Goal: Transaction & Acquisition: Purchase product/service

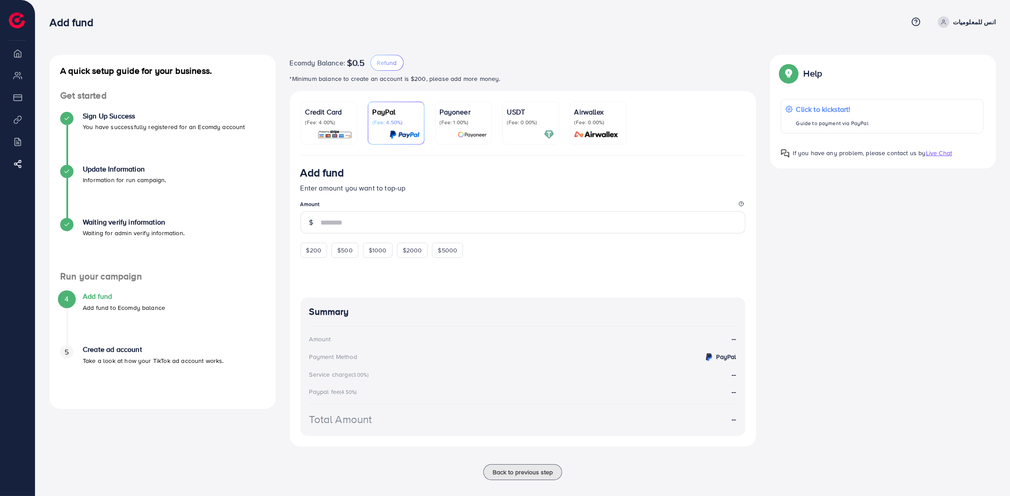
click at [331, 120] on p "(Fee: 4.00%)" at bounding box center [328, 122] width 47 height 7
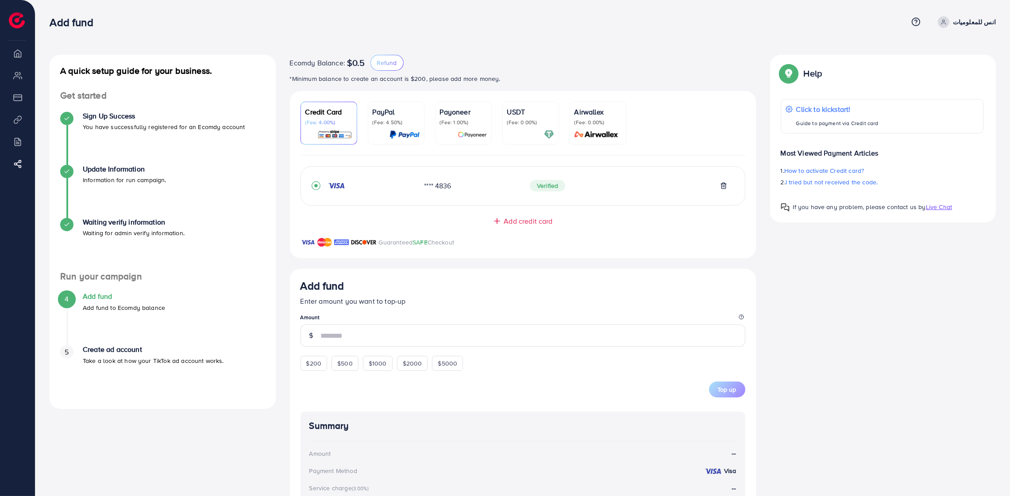
scroll to position [44, 0]
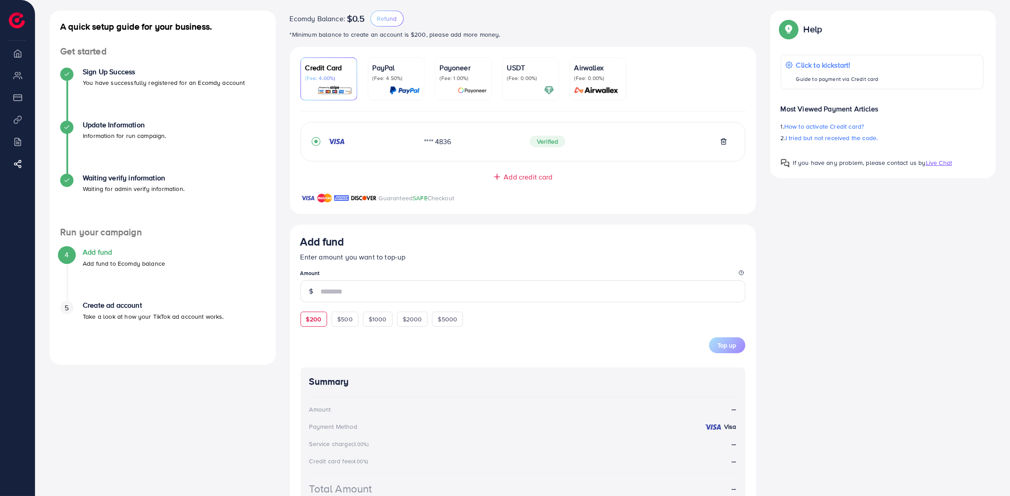
drag, startPoint x: 313, startPoint y: 319, endPoint x: 328, endPoint y: 327, distance: 17.2
click at [313, 319] on span "$200" at bounding box center [313, 319] width 15 height 9
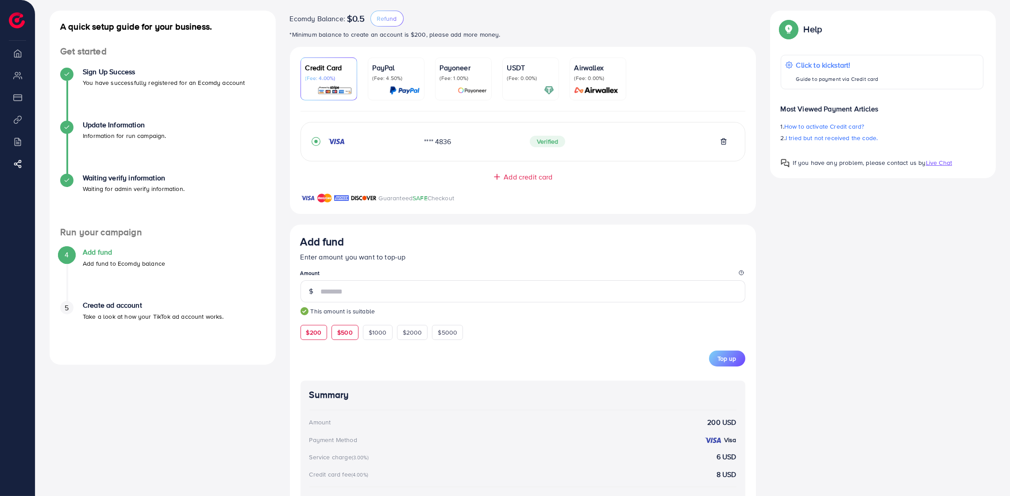
click at [335, 335] on div "$500" at bounding box center [344, 332] width 27 height 15
click at [365, 331] on div "$1000" at bounding box center [378, 332] width 30 height 15
click at [307, 334] on span "$200" at bounding box center [313, 332] width 15 height 9
type input "***"
click at [313, 316] on small "This amount is suitable" at bounding box center [522, 311] width 445 height 9
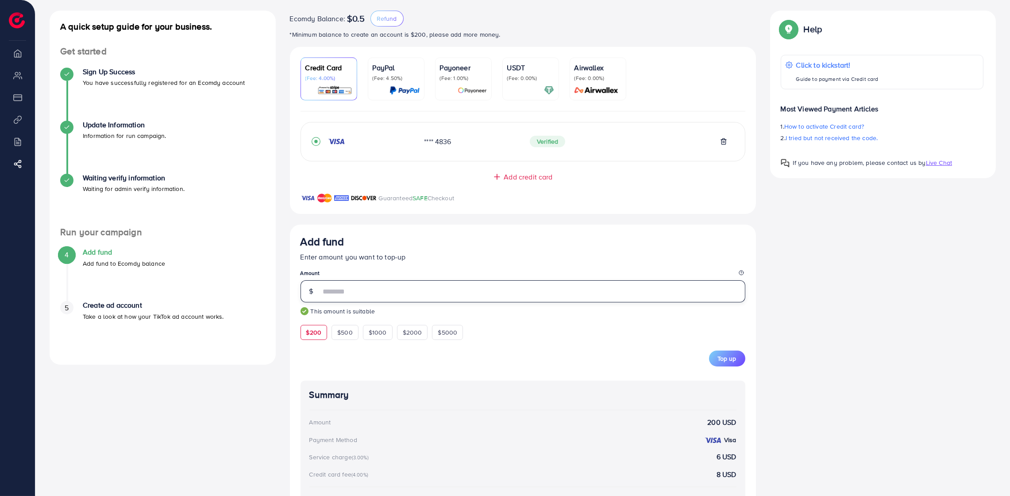
click at [551, 299] on input "***" at bounding box center [533, 292] width 424 height 22
click at [550, 299] on input "***" at bounding box center [533, 292] width 424 height 22
drag, startPoint x: 550, startPoint y: 299, endPoint x: 300, endPoint y: 285, distance: 250.9
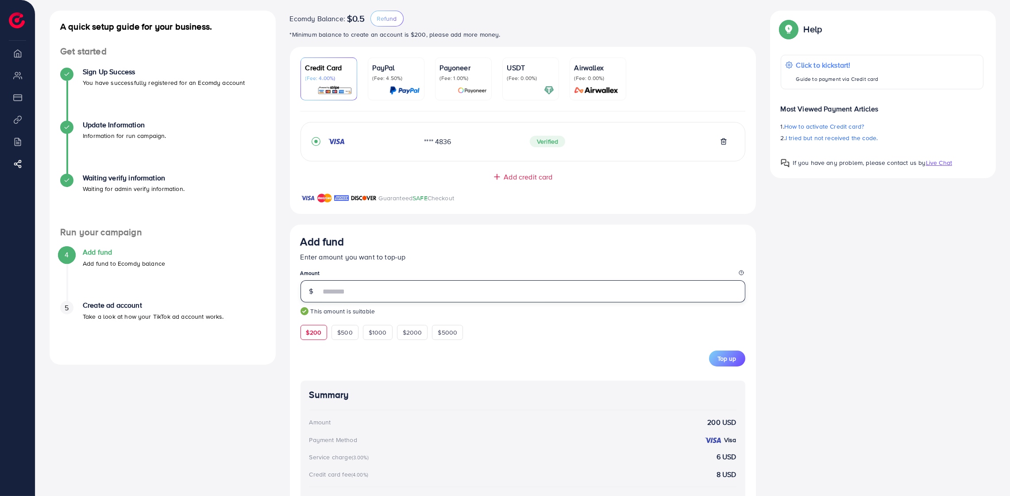
click at [291, 280] on div "Add fund Enter amount you want to top-up Amount *** This amount is suitable $20…" at bounding box center [523, 388] width 466 height 326
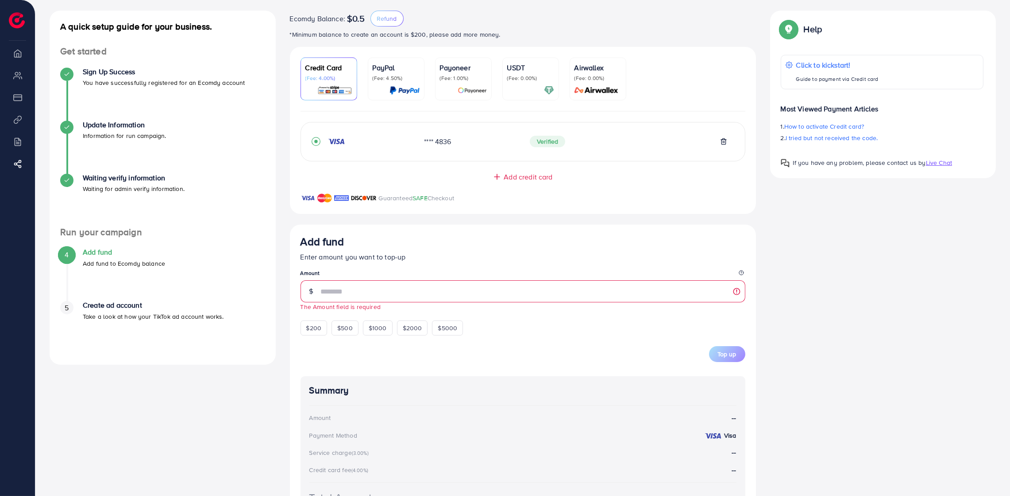
click at [22, 53] on li "Overview" at bounding box center [17, 53] width 35 height 18
click at [21, 53] on li "Overview" at bounding box center [17, 53] width 35 height 18
click at [17, 77] on li "My ad accounts" at bounding box center [17, 75] width 35 height 18
click at [12, 96] on li "Payment" at bounding box center [17, 98] width 35 height 18
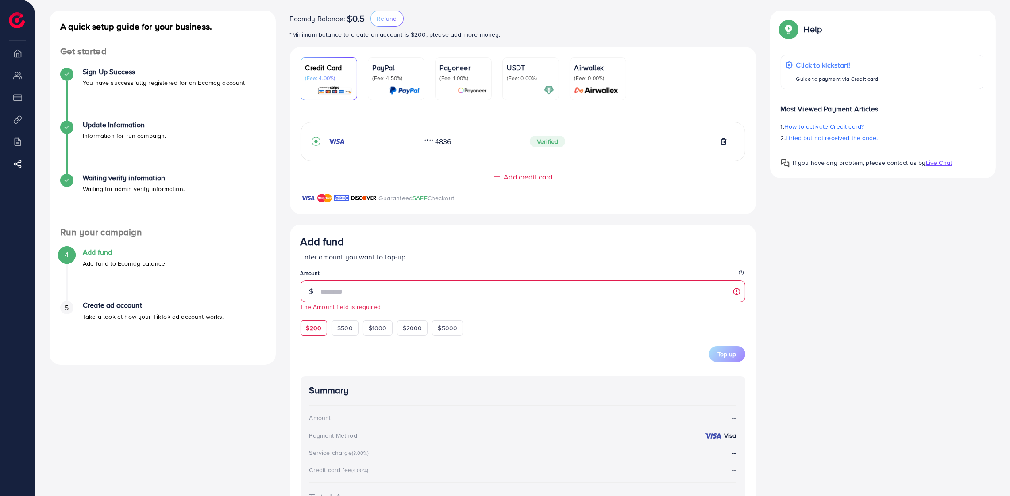
click at [326, 332] on div "$200" at bounding box center [313, 328] width 27 height 15
type input "***"
click at [115, 308] on h4 "Create ad account" at bounding box center [153, 305] width 141 height 8
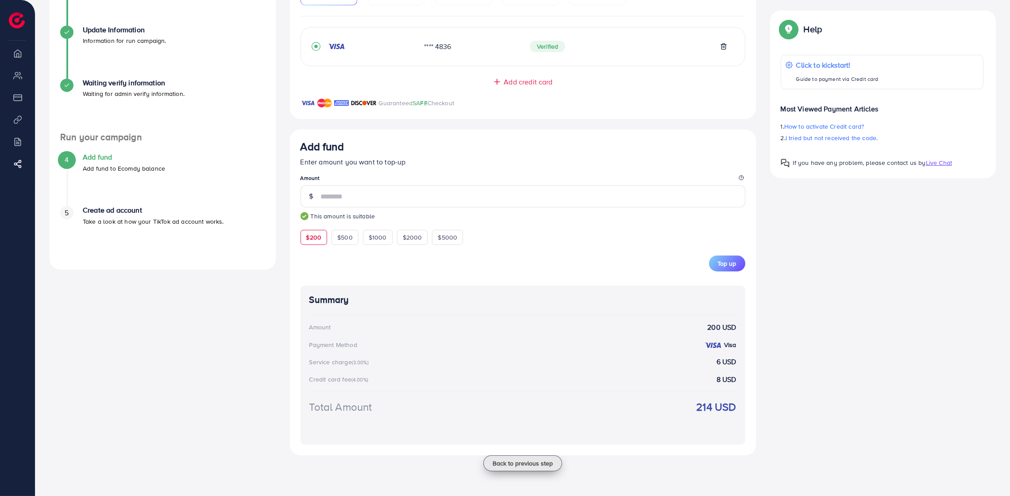
click at [526, 464] on span "Back to previous step" at bounding box center [523, 463] width 60 height 9
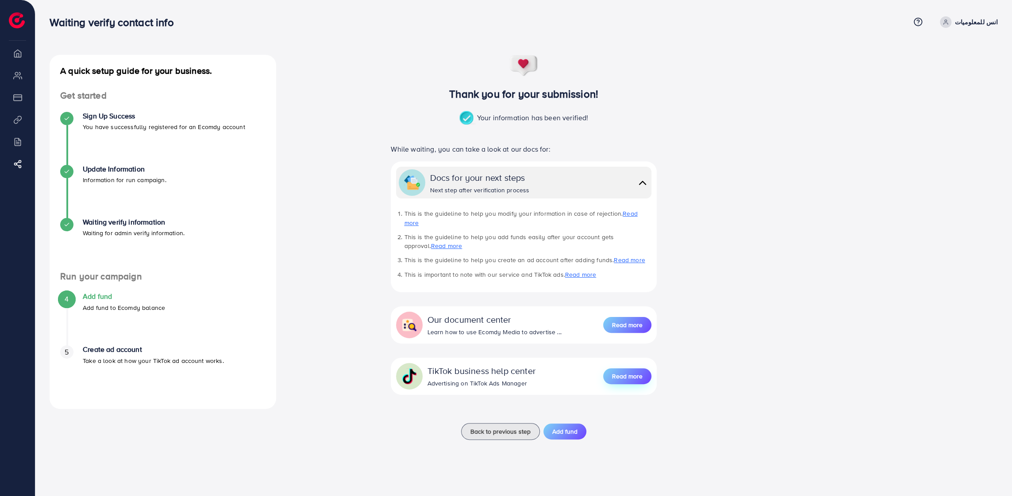
click at [623, 372] on span "Read more" at bounding box center [627, 376] width 31 height 9
click at [516, 427] on span "Back to previous step" at bounding box center [500, 431] width 60 height 9
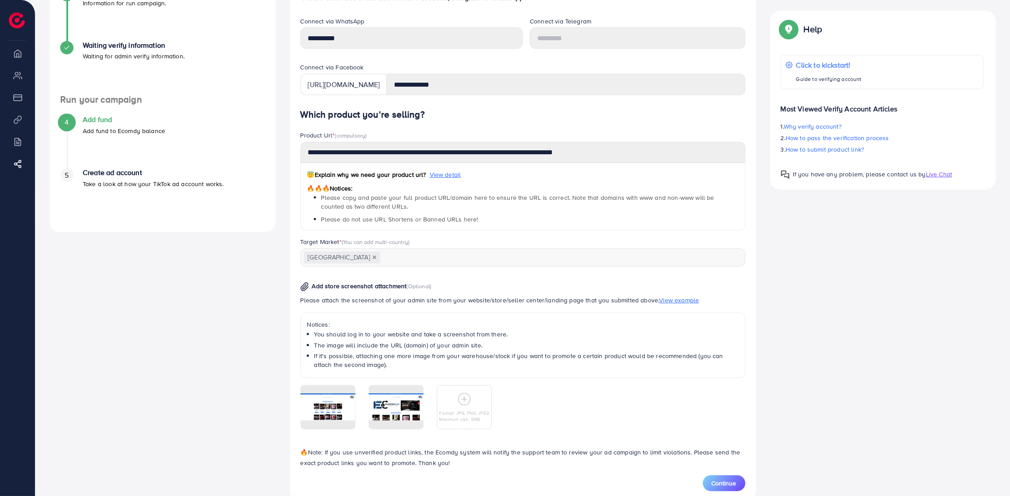
scroll to position [196, 0]
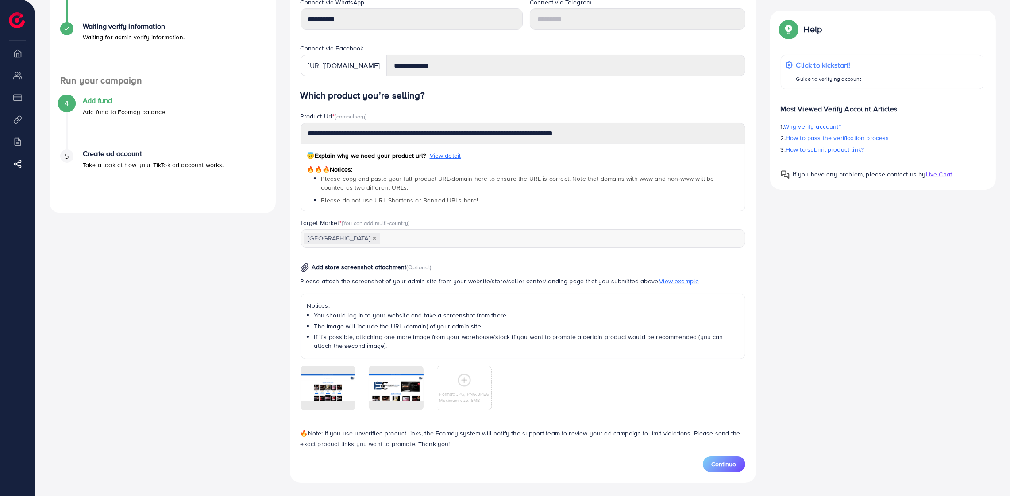
click at [714, 465] on span "Continue" at bounding box center [724, 464] width 25 height 9
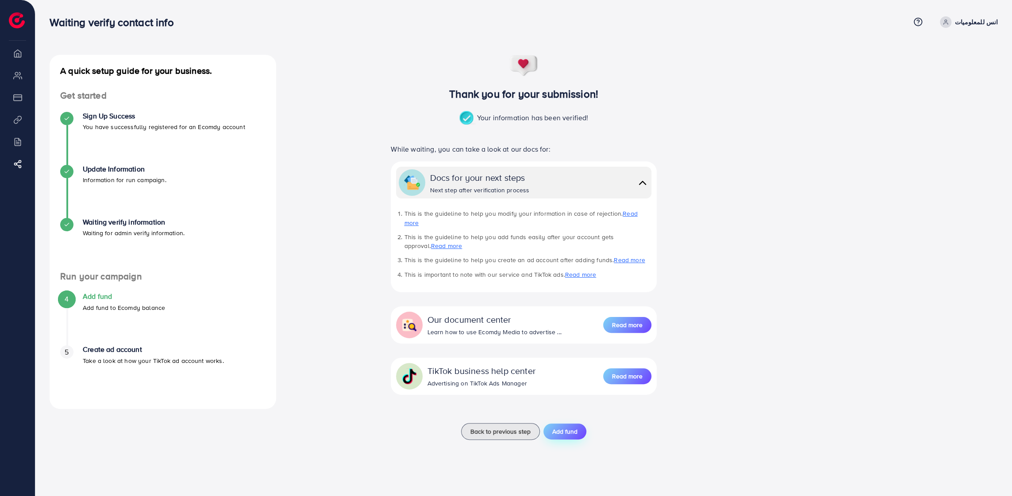
click at [561, 427] on span "Add fund" at bounding box center [564, 431] width 25 height 9
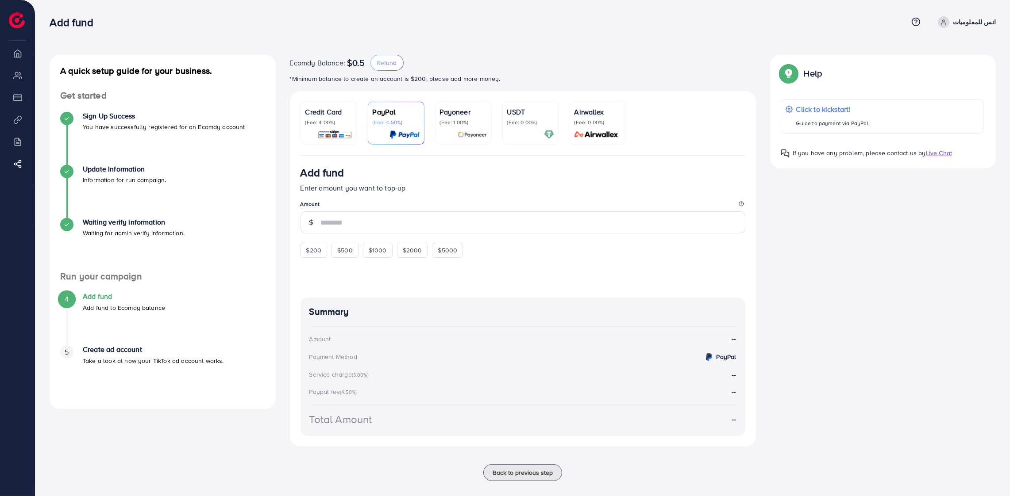
click at [321, 127] on div "Credit Card (Fee: 4.00%)" at bounding box center [328, 123] width 47 height 33
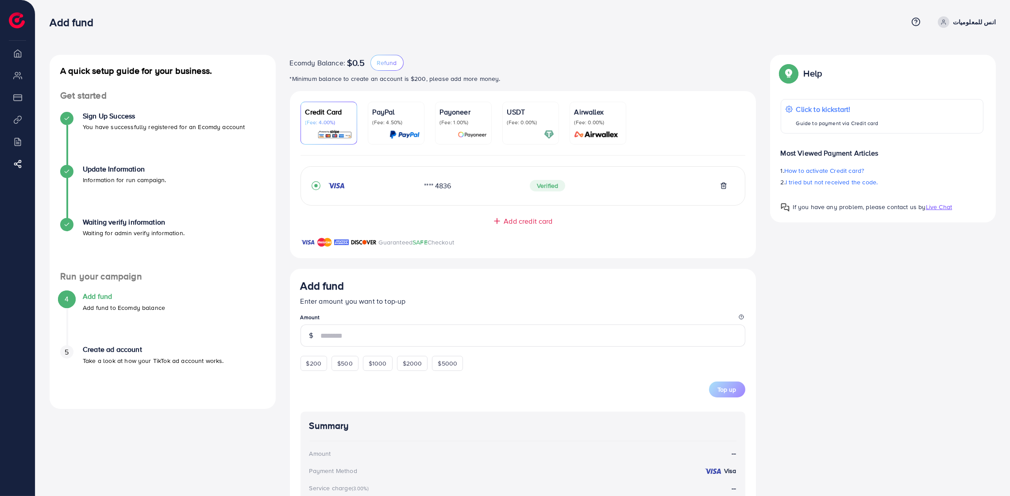
click at [456, 139] on div at bounding box center [463, 135] width 47 height 10
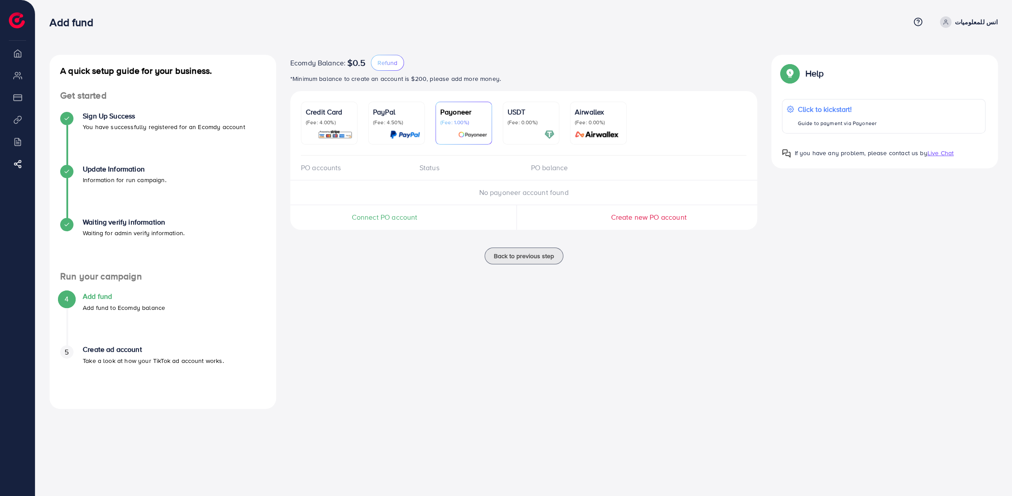
click at [510, 117] on div "USDT (Fee: 0.00%)" at bounding box center [531, 116] width 47 height 19
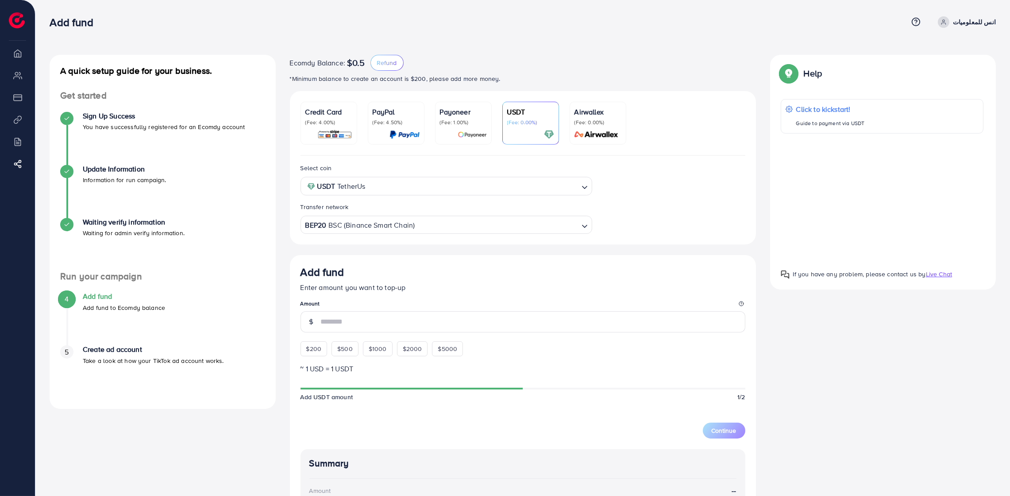
click at [458, 126] on div "Payoneer (Fee: 1.00%)" at bounding box center [463, 123] width 47 height 33
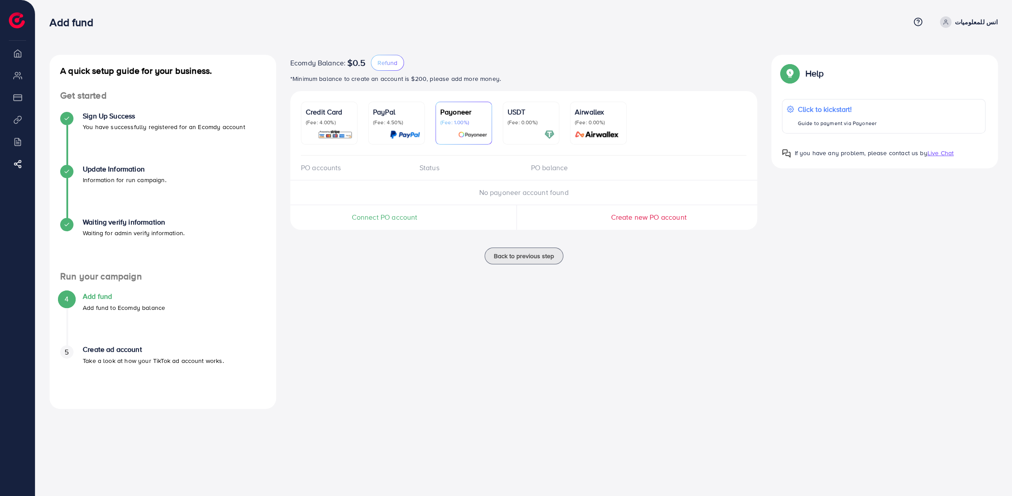
click at [598, 133] on img at bounding box center [597, 135] width 50 height 10
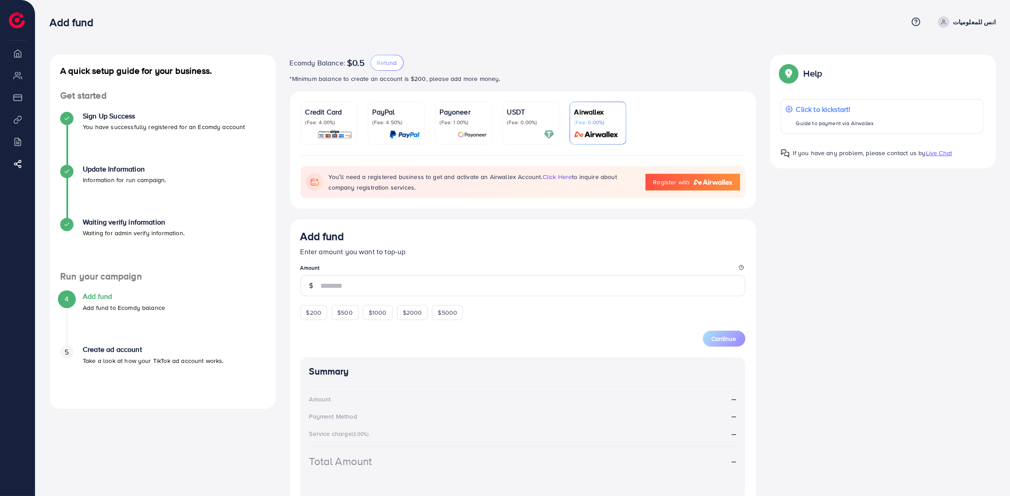
click at [520, 120] on p "(Fee: 0.00%)" at bounding box center [530, 122] width 47 height 7
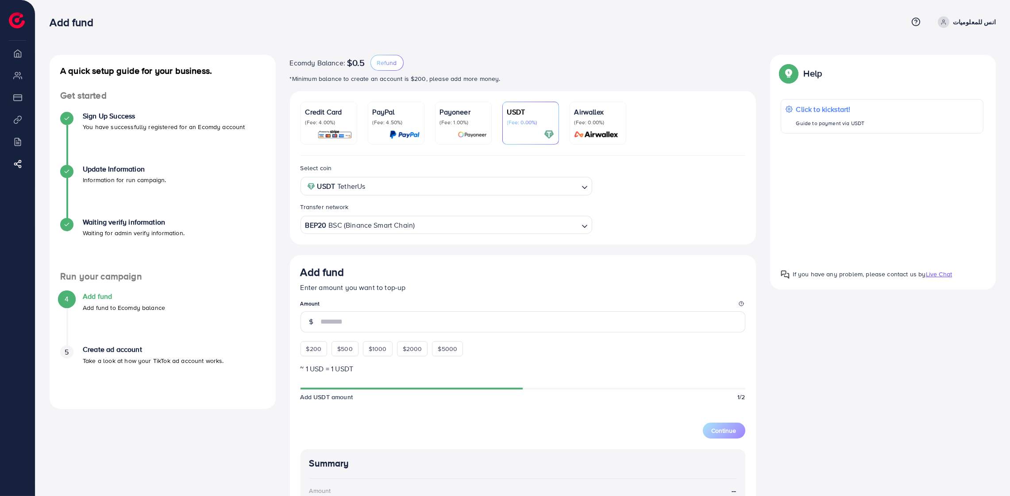
click at [475, 130] on img at bounding box center [472, 135] width 29 height 10
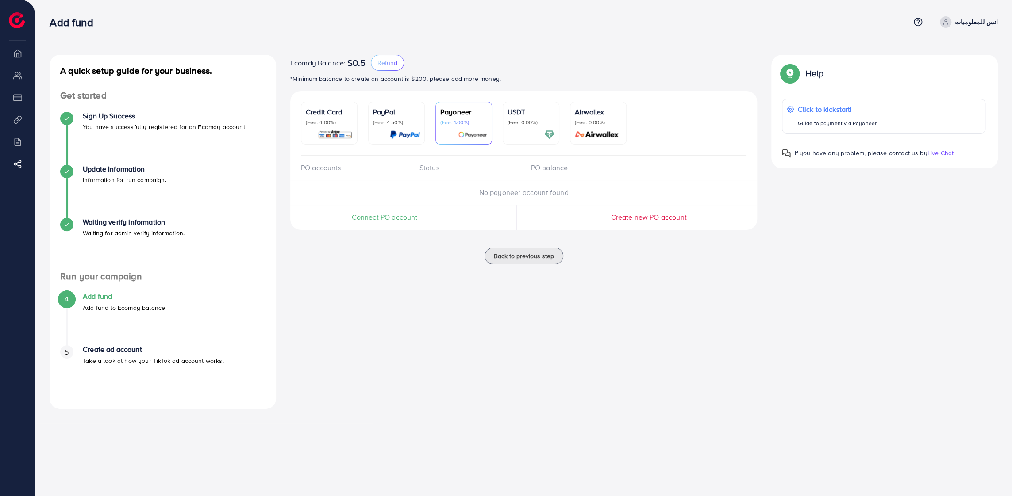
click at [654, 220] on span "Create new PO account" at bounding box center [649, 217] width 76 height 10
click at [405, 134] on img at bounding box center [405, 135] width 30 height 10
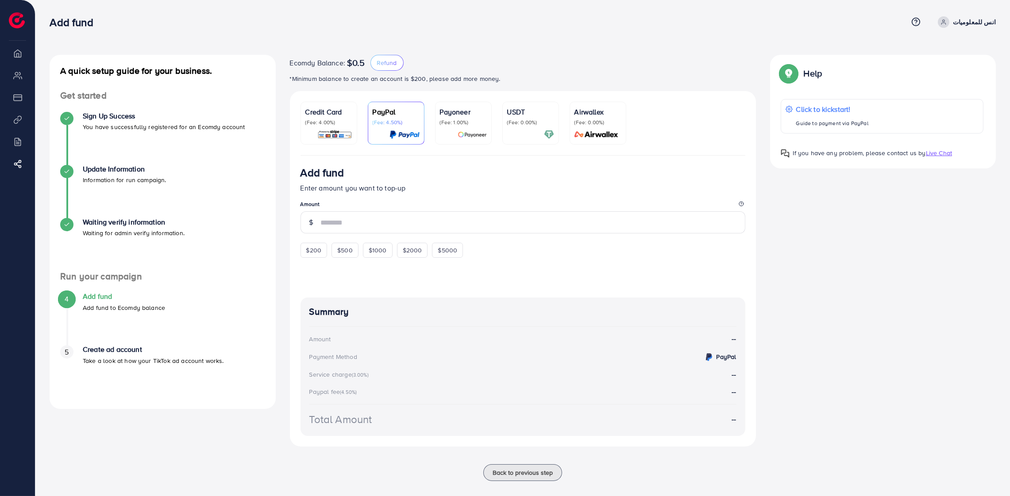
click at [459, 138] on img at bounding box center [472, 135] width 29 height 10
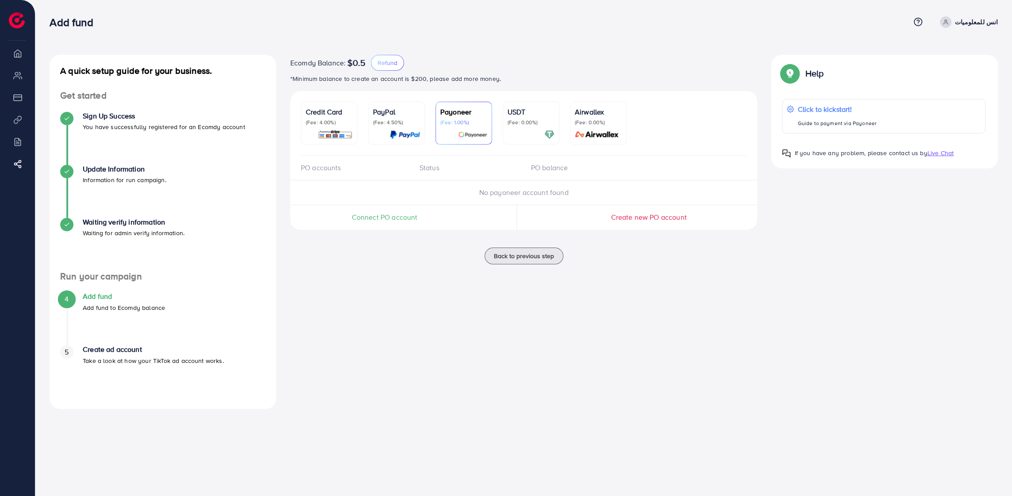
click at [461, 136] on img at bounding box center [472, 135] width 29 height 10
click at [371, 219] on span "Connect PO account" at bounding box center [385, 217] width 66 height 10
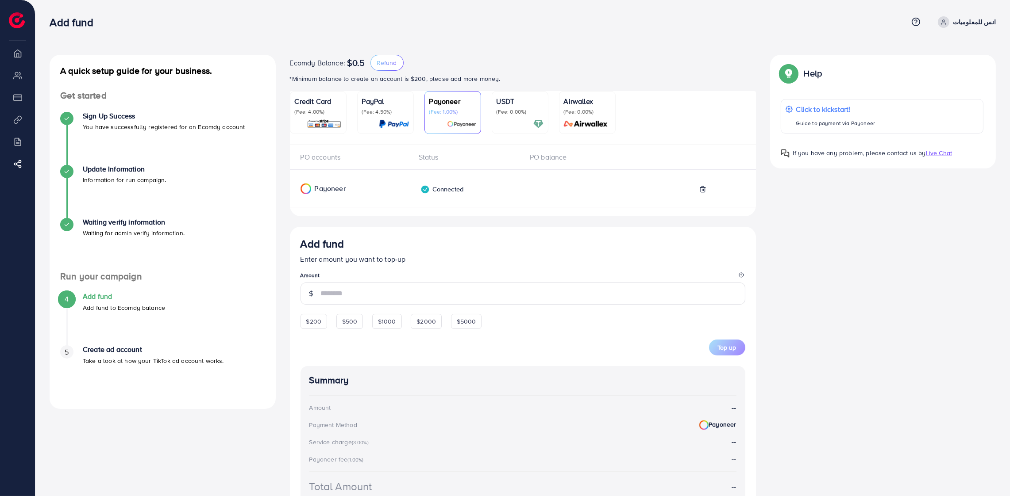
click at [83, 356] on p "Take a look at how your TikTok ad account works." at bounding box center [153, 361] width 141 height 11
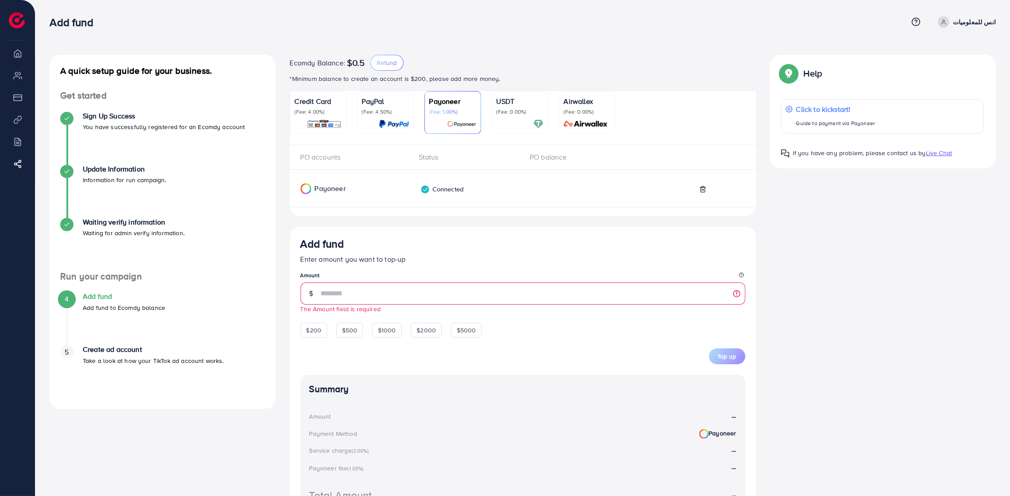
scroll to position [44, 0]
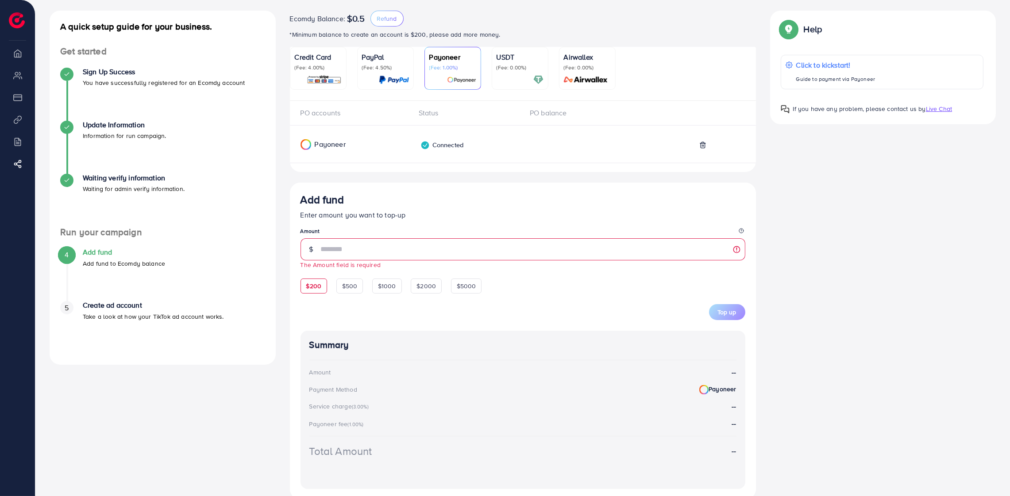
click at [319, 291] on span "$200" at bounding box center [313, 286] width 15 height 9
click at [315, 288] on span "$200" at bounding box center [313, 286] width 15 height 9
click at [347, 143] on div "Payoneer" at bounding box center [343, 144] width 106 height 11
click at [355, 294] on div "$500" at bounding box center [349, 286] width 27 height 15
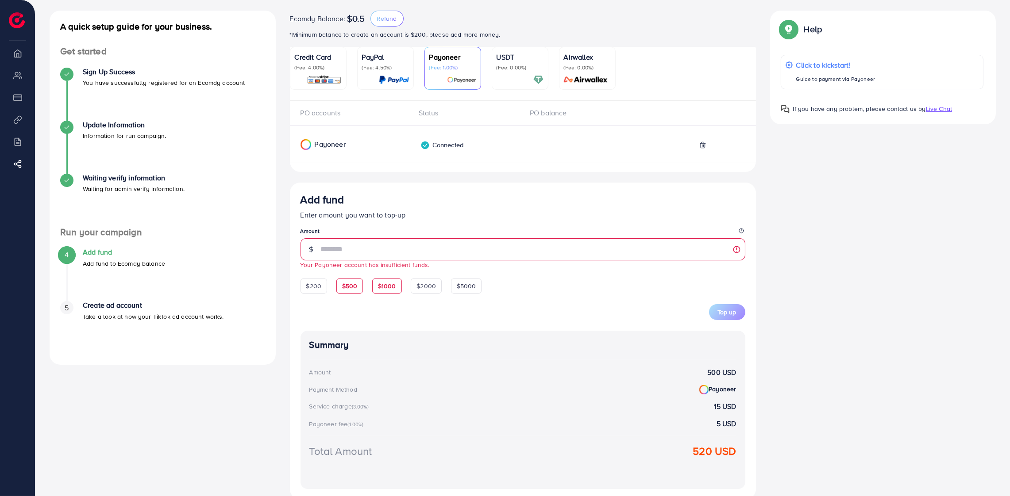
click at [379, 290] on span "$1000" at bounding box center [387, 286] width 18 height 9
click at [435, 286] on span "$2000" at bounding box center [425, 286] width 19 height 9
click at [475, 284] on span "$5000" at bounding box center [466, 286] width 19 height 9
click at [319, 288] on span "$200" at bounding box center [313, 286] width 15 height 9
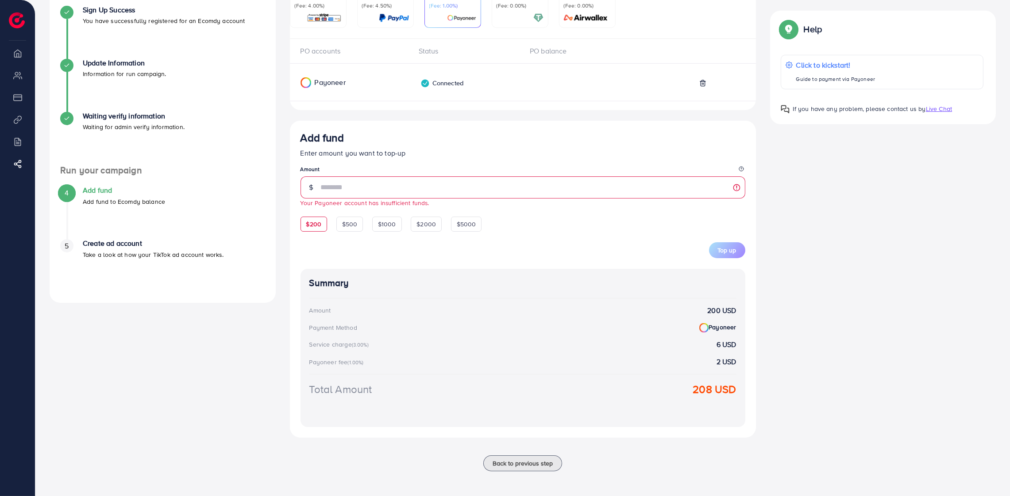
click at [468, 354] on div "Summary Amount 200 USD Payment Method Payoneer Service charge (3.00%) 6 USD Pay…" at bounding box center [522, 348] width 445 height 158
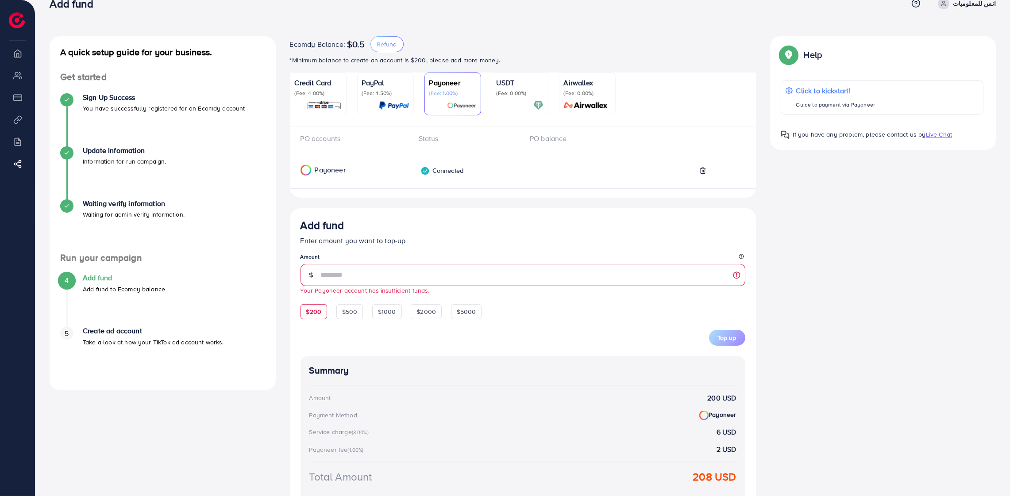
click at [357, 180] on div "Payoneer" at bounding box center [343, 173] width 120 height 16
click at [358, 340] on div "Top up" at bounding box center [522, 332] width 445 height 27
click at [354, 315] on span "$500" at bounding box center [349, 312] width 15 height 9
type input "***"
click at [322, 86] on p "Credit Card" at bounding box center [318, 82] width 47 height 11
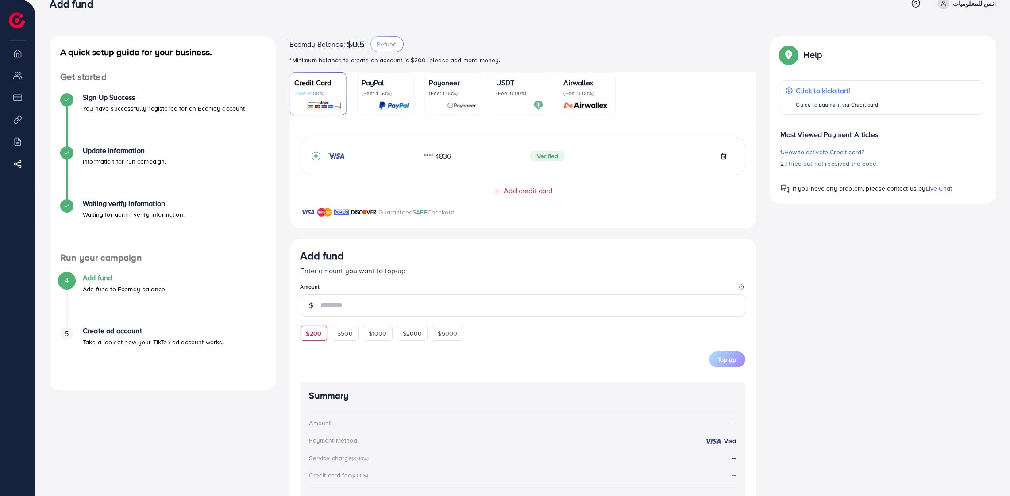
click at [313, 333] on span "$200" at bounding box center [313, 333] width 15 height 9
type input "***"
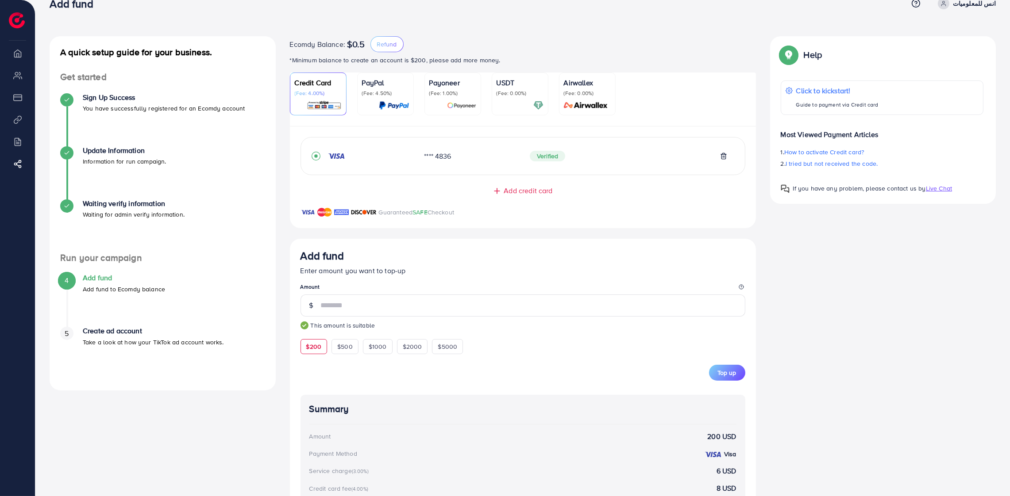
click at [464, 86] on p "Payoneer" at bounding box center [452, 82] width 47 height 11
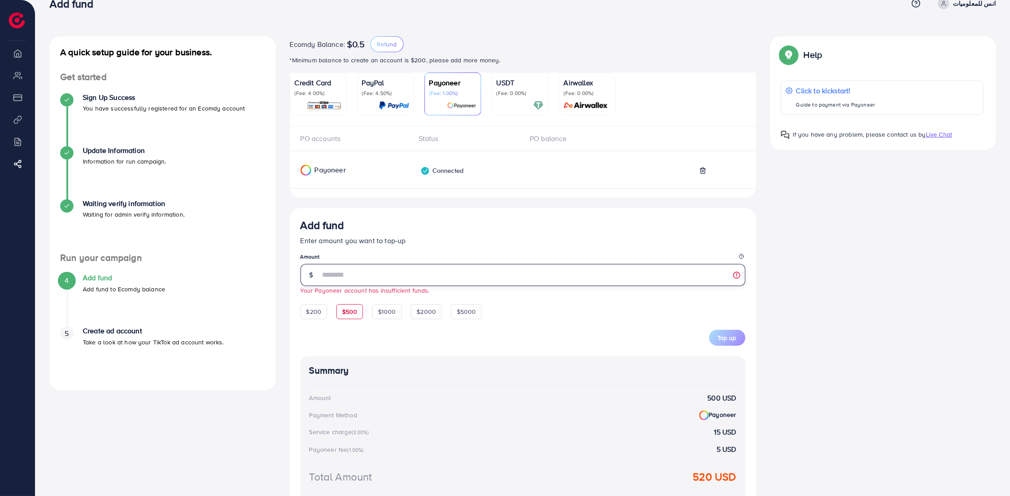
click at [407, 270] on input "***" at bounding box center [533, 275] width 424 height 22
drag, startPoint x: 407, startPoint y: 270, endPoint x: 271, endPoint y: 271, distance: 135.4
click at [271, 271] on div "A quick setup guide for your business. Get started Sign Up Success You have suc…" at bounding box center [522, 303] width 960 height 534
click at [323, 99] on div "Credit Card (Fee: 4.00%)" at bounding box center [318, 93] width 47 height 33
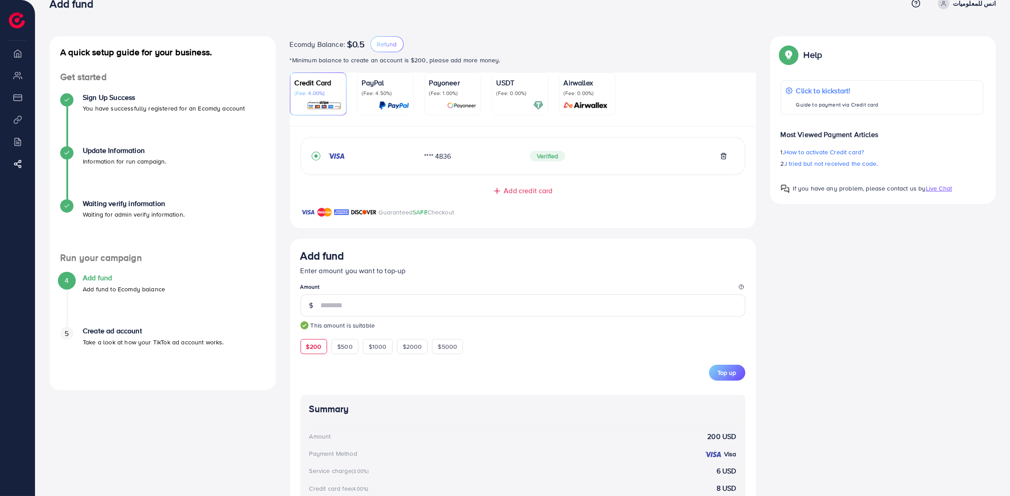
click at [144, 276] on h4 "Add fund" at bounding box center [124, 278] width 82 height 8
